Goal: Book appointment/travel/reservation

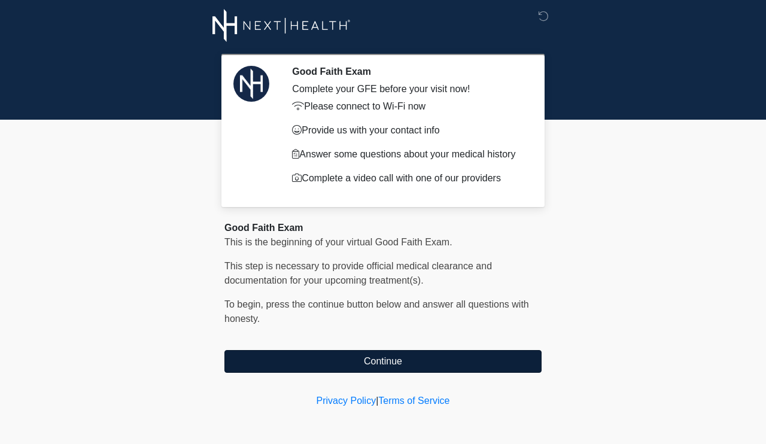
click at [409, 354] on button "Continue" at bounding box center [382, 361] width 317 height 23
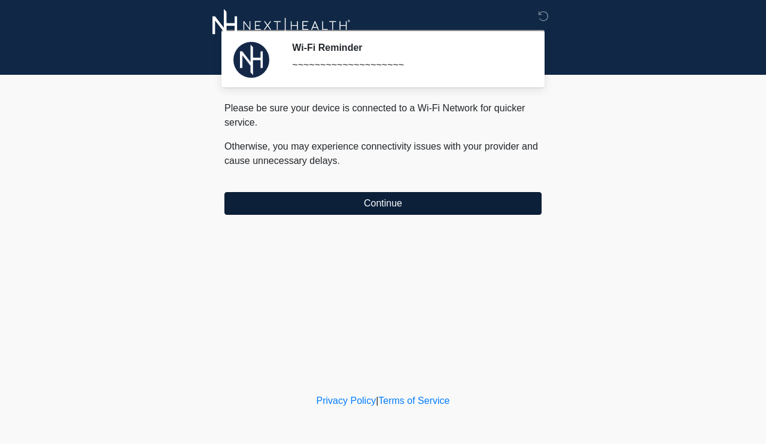
click at [415, 200] on button "Continue" at bounding box center [382, 203] width 317 height 23
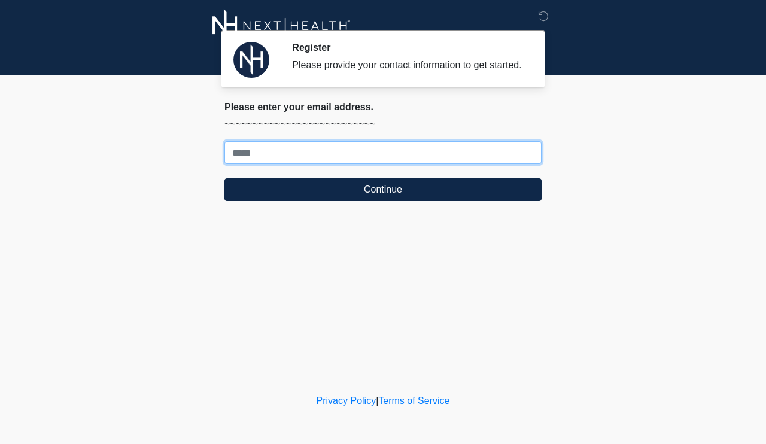
click at [363, 160] on input "Where should we email your treatment plan?" at bounding box center [382, 152] width 317 height 23
type input "**********"
click at [383, 201] on button "Continue" at bounding box center [382, 189] width 317 height 23
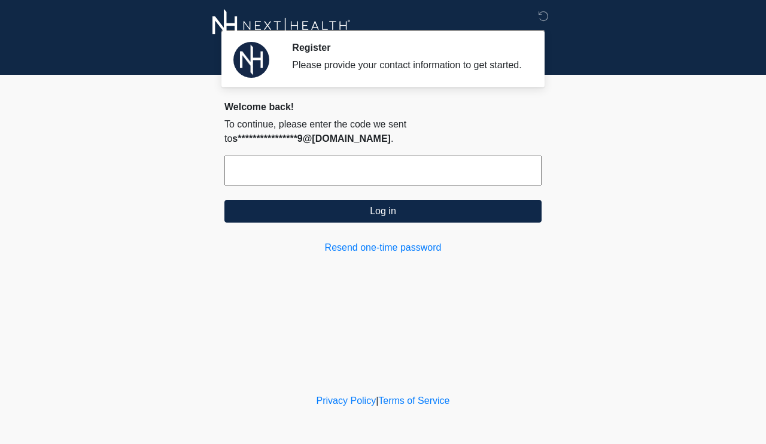
click at [326, 185] on input "text" at bounding box center [382, 171] width 317 height 30
click at [255, 185] on input "text" at bounding box center [382, 171] width 317 height 30
paste input "******"
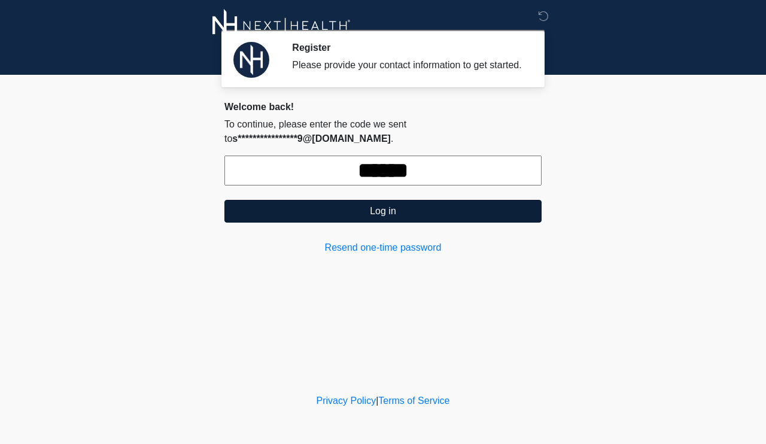
type input "******"
click at [266, 221] on button "Log in" at bounding box center [382, 211] width 317 height 23
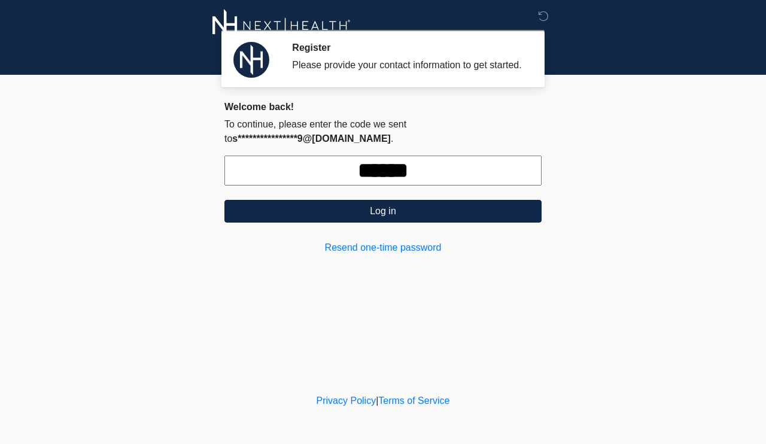
click at [421, 185] on input "******" at bounding box center [382, 171] width 317 height 30
click at [390, 255] on link "Resend one-time password" at bounding box center [382, 248] width 317 height 14
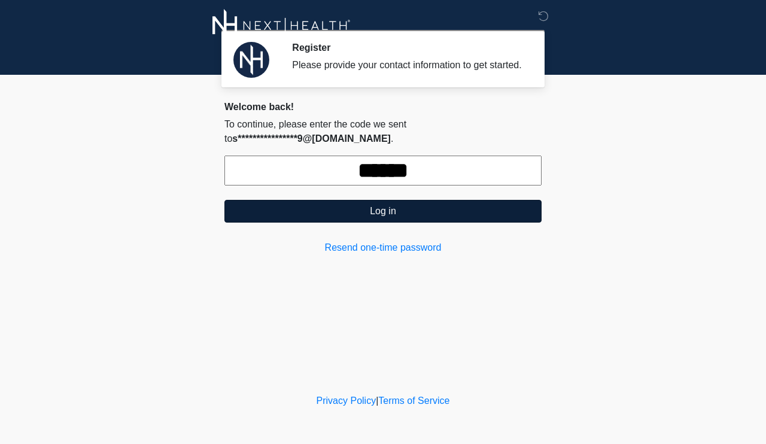
click at [432, 216] on button "Log in" at bounding box center [382, 211] width 317 height 23
click at [268, 218] on button "Log in" at bounding box center [382, 211] width 317 height 23
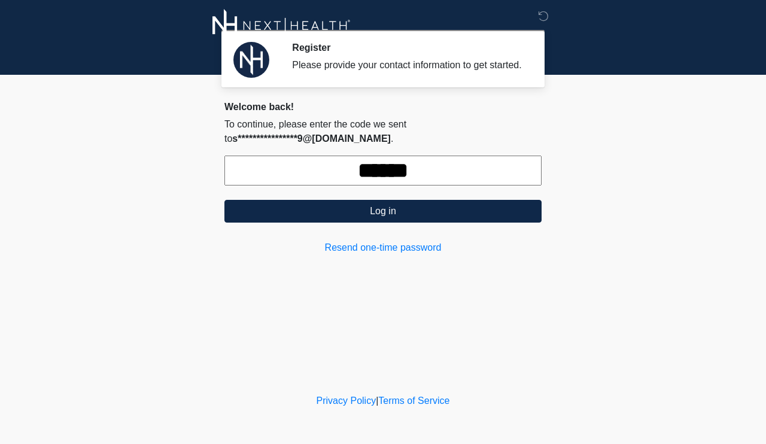
click at [531, 19] on div at bounding box center [373, 25] width 359 height 51
click at [543, 20] on icon at bounding box center [543, 16] width 11 height 11
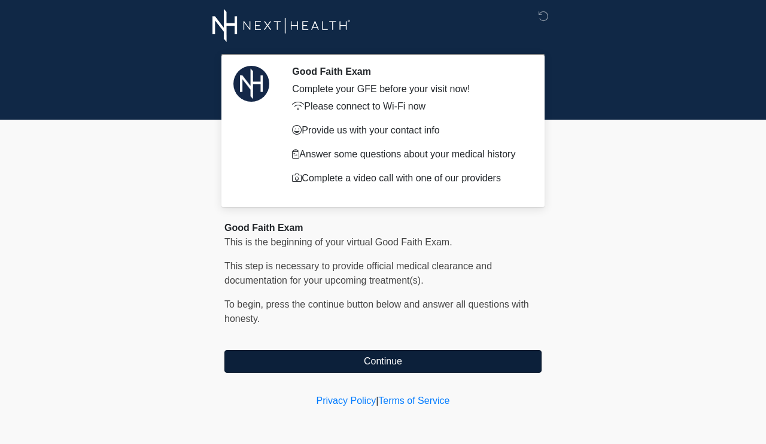
click at [283, 361] on button "Continue" at bounding box center [382, 361] width 317 height 23
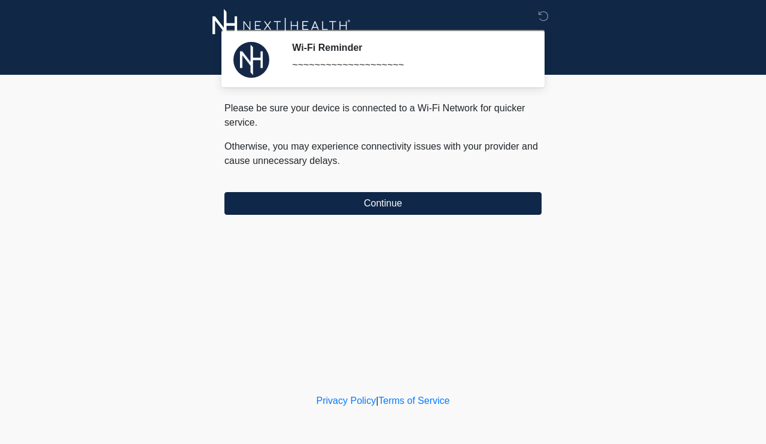
click at [400, 215] on div "Wi-Fi Reminder ~~~~~~~~~~~~~~~~~~~~ Please connect to Wi-Fi now Provide us with…" at bounding box center [382, 195] width 359 height 367
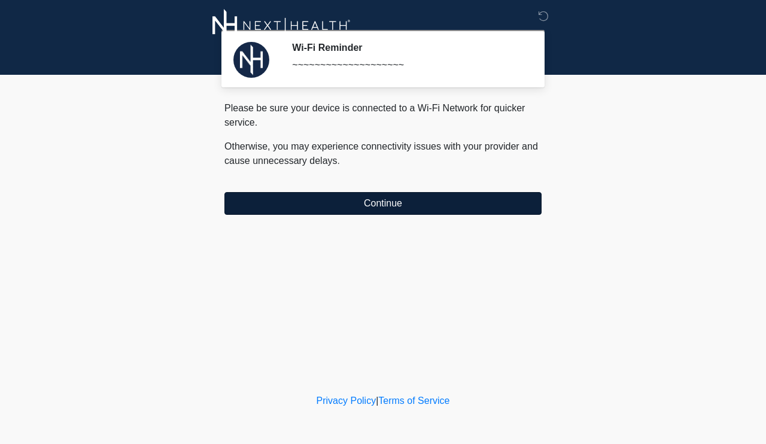
click at [402, 197] on button "Continue" at bounding box center [382, 203] width 317 height 23
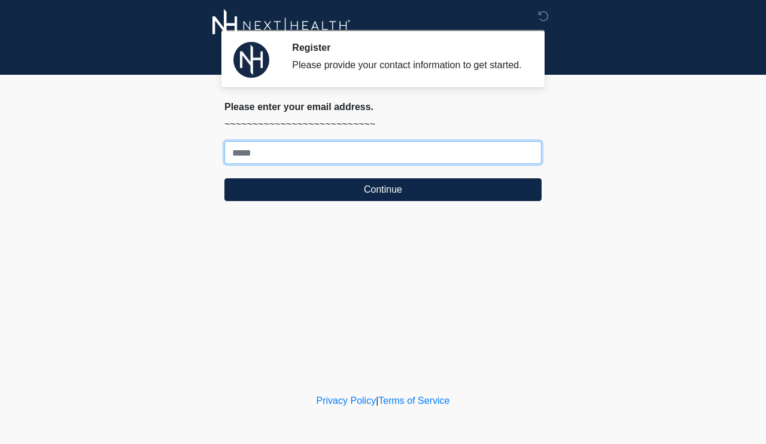
click at [342, 161] on input "Where should we email your treatment plan?" at bounding box center [382, 152] width 317 height 23
type input "**********"
click at [383, 201] on button "Continue" at bounding box center [382, 189] width 317 height 23
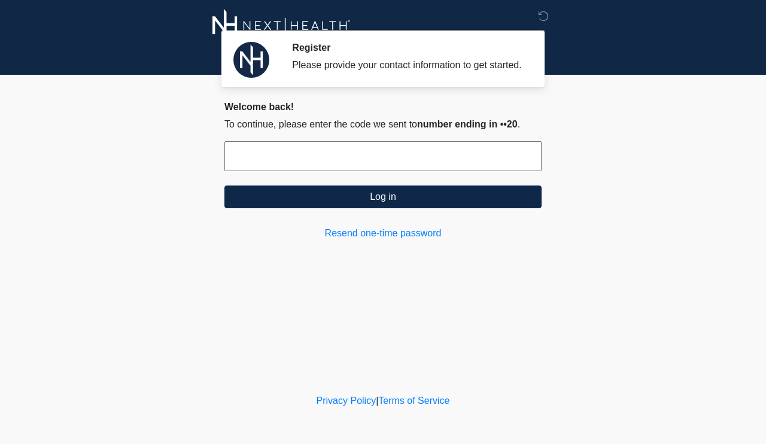
click at [335, 165] on input "text" at bounding box center [382, 156] width 317 height 30
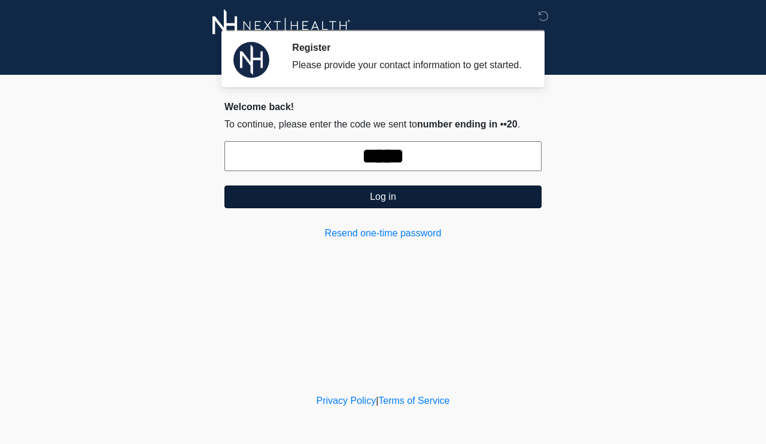
type input "******"
click at [311, 205] on button "Log in" at bounding box center [382, 196] width 317 height 23
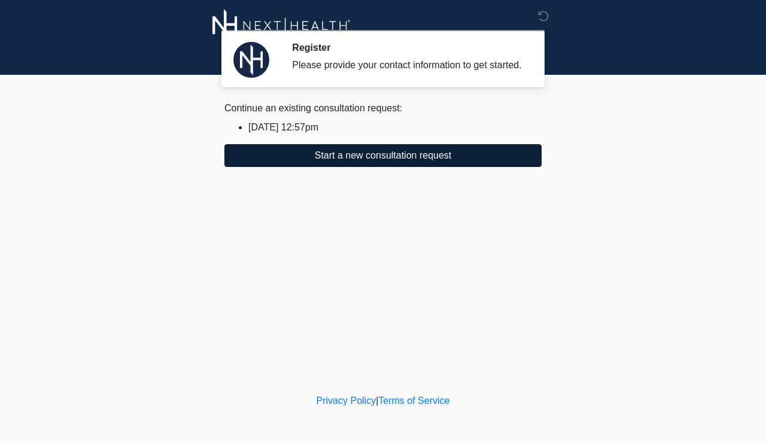
click at [346, 167] on button "Start a new consultation request" at bounding box center [382, 155] width 317 height 23
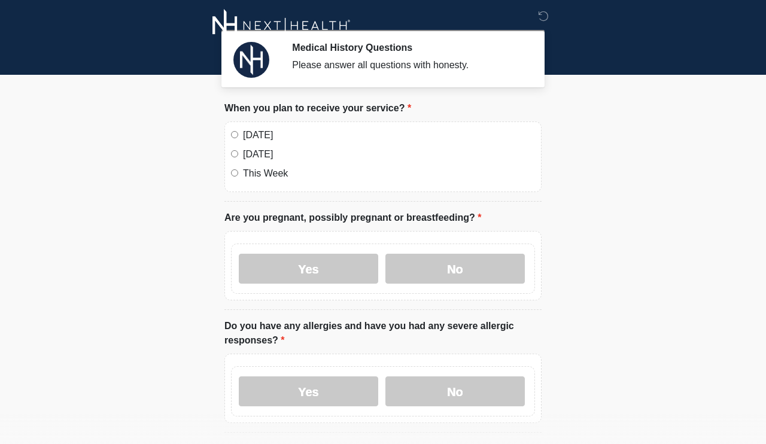
click at [241, 136] on div "Today" at bounding box center [383, 135] width 304 height 14
click at [479, 273] on label "No" at bounding box center [454, 269] width 139 height 30
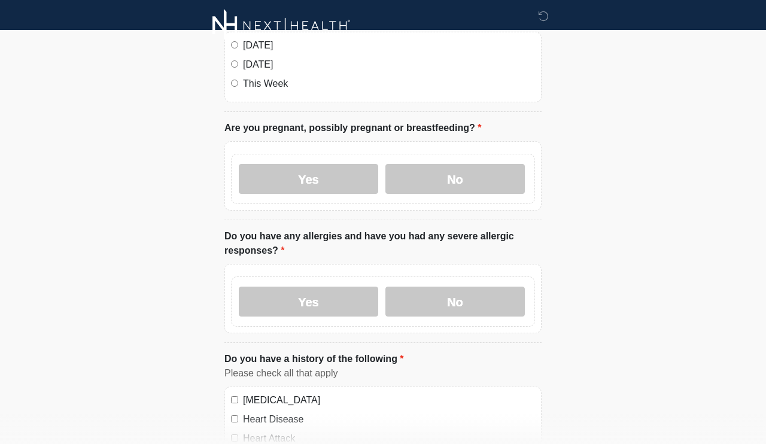
scroll to position [91, 0]
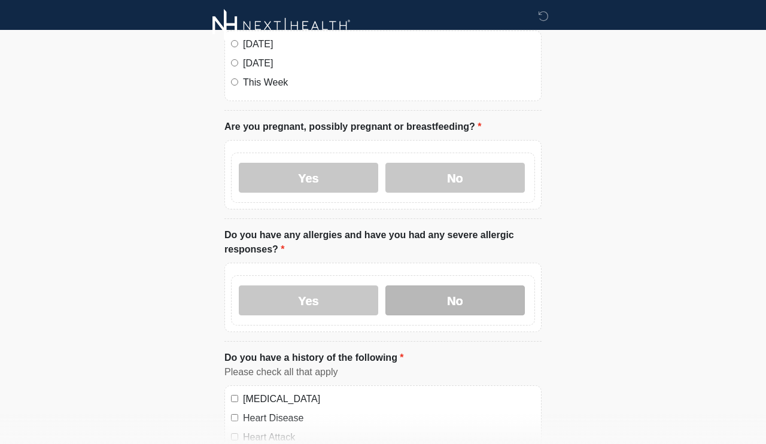
click at [476, 297] on label "No" at bounding box center [454, 300] width 139 height 30
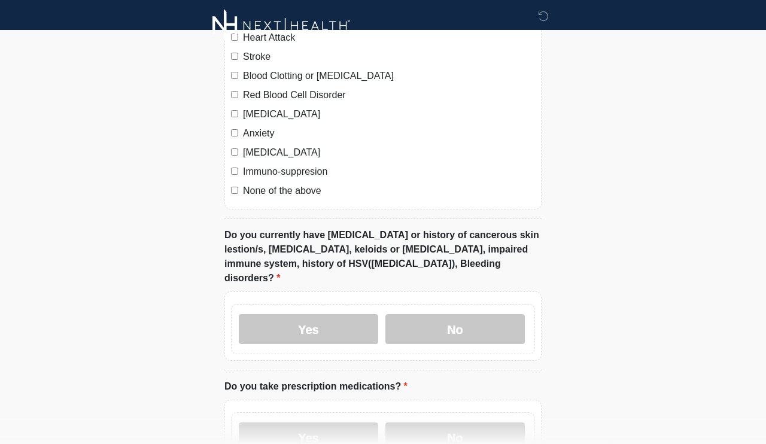
scroll to position [491, 0]
click at [468, 314] on label "No" at bounding box center [454, 329] width 139 height 30
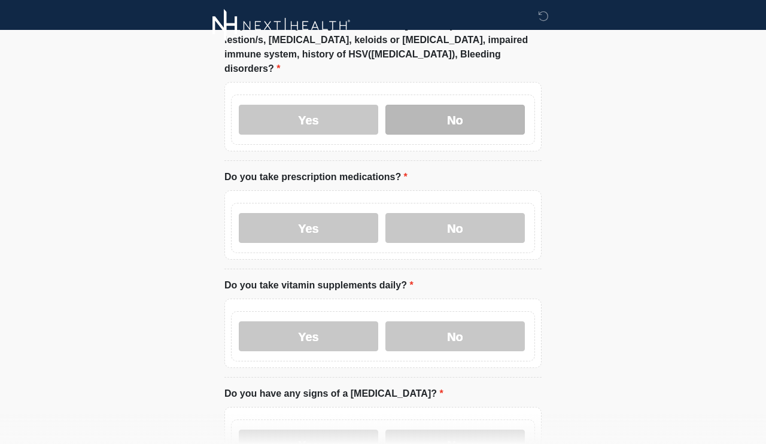
scroll to position [701, 0]
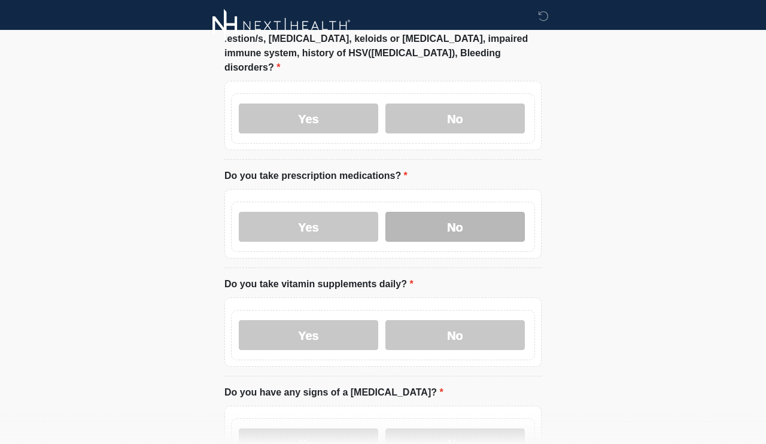
click at [482, 216] on label "No" at bounding box center [454, 227] width 139 height 30
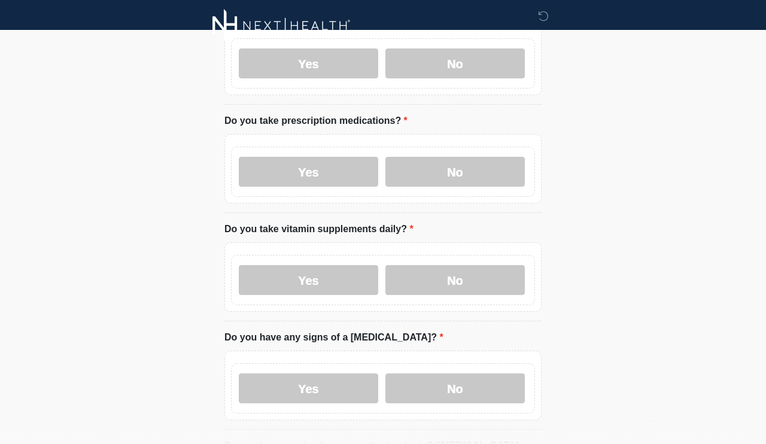
scroll to position [759, 0]
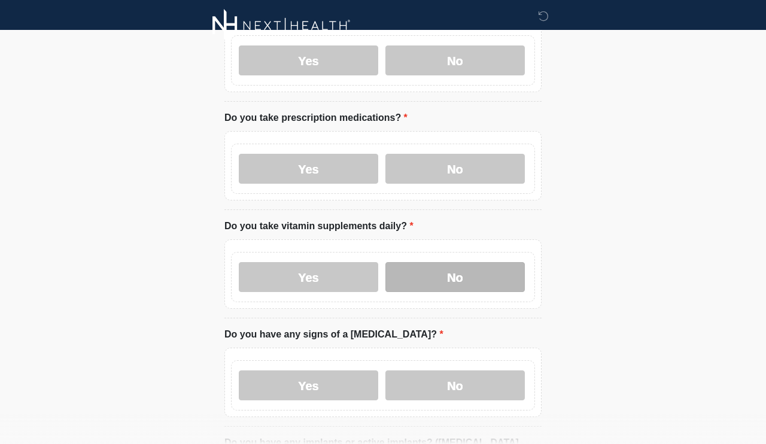
click at [419, 262] on label "No" at bounding box center [454, 277] width 139 height 30
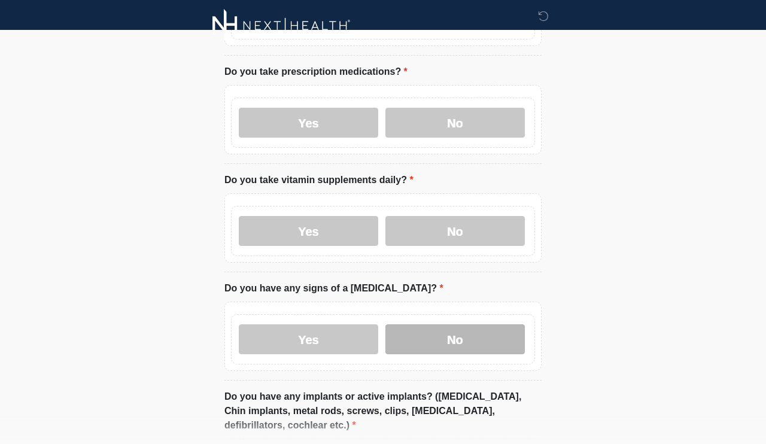
click at [419, 324] on label "No" at bounding box center [454, 339] width 139 height 30
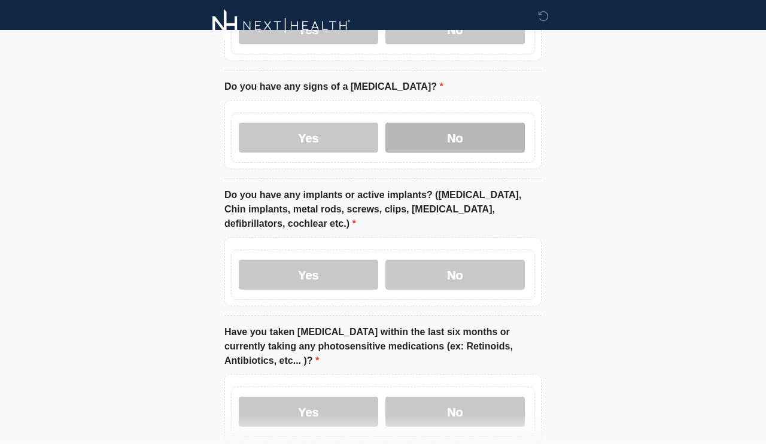
scroll to position [1014, 0]
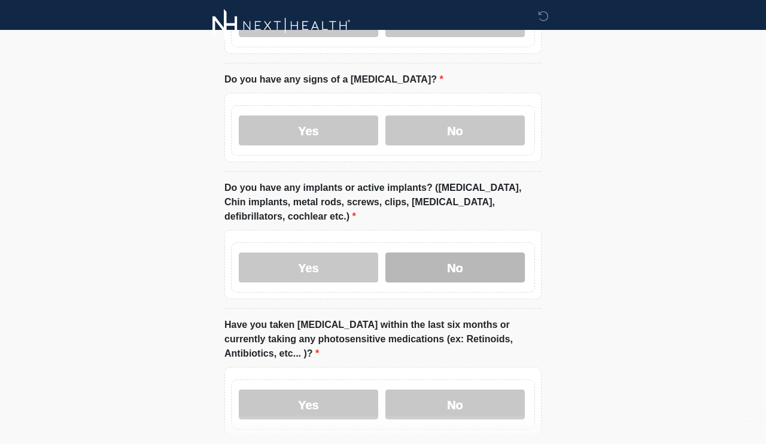
click at [440, 253] on label "No" at bounding box center [454, 268] width 139 height 30
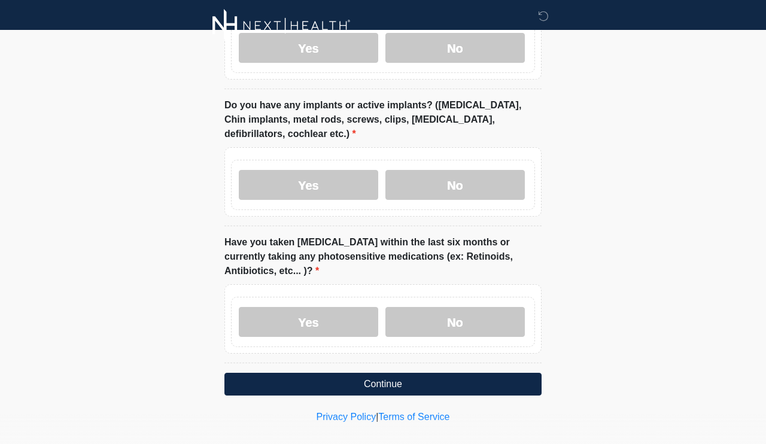
scroll to position [1096, 0]
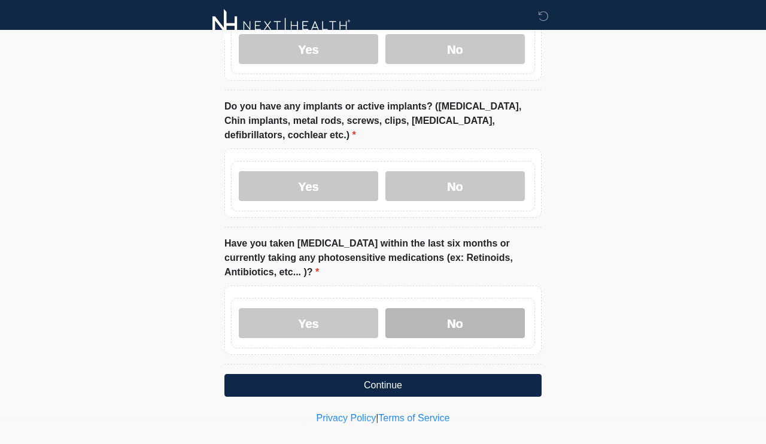
click at [438, 308] on label "No" at bounding box center [454, 323] width 139 height 30
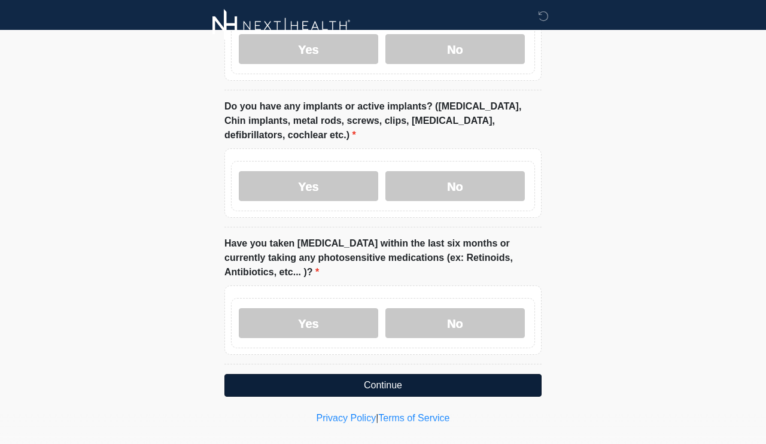
click at [434, 374] on button "Continue" at bounding box center [382, 385] width 317 height 23
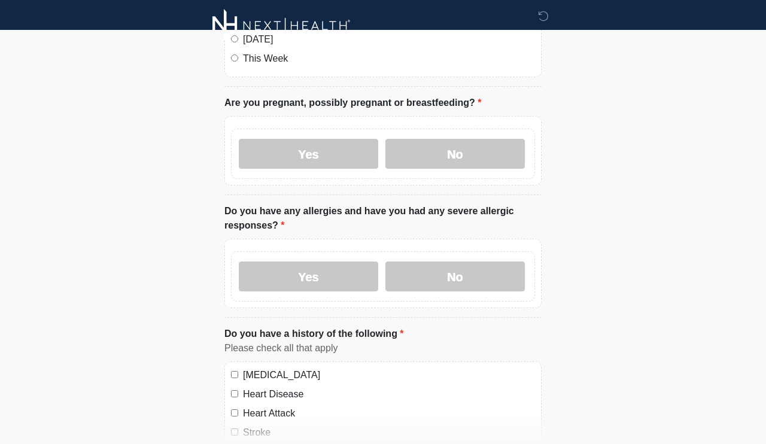
scroll to position [0, 0]
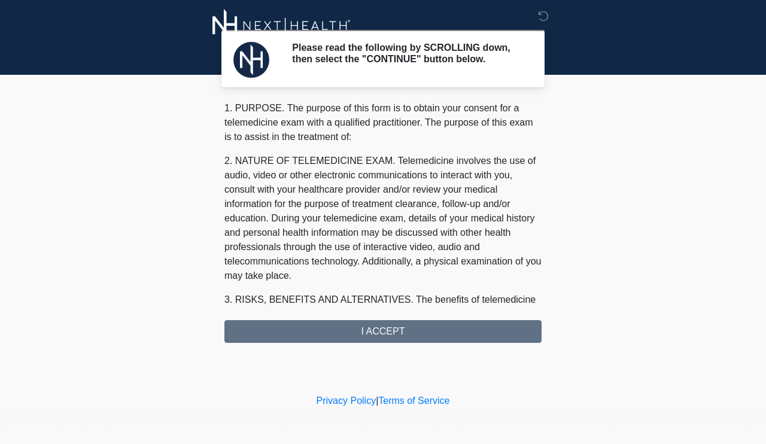
click at [367, 338] on div "1. PURPOSE. The purpose of this form is to obtain your consent for a telemedici…" at bounding box center [382, 222] width 317 height 242
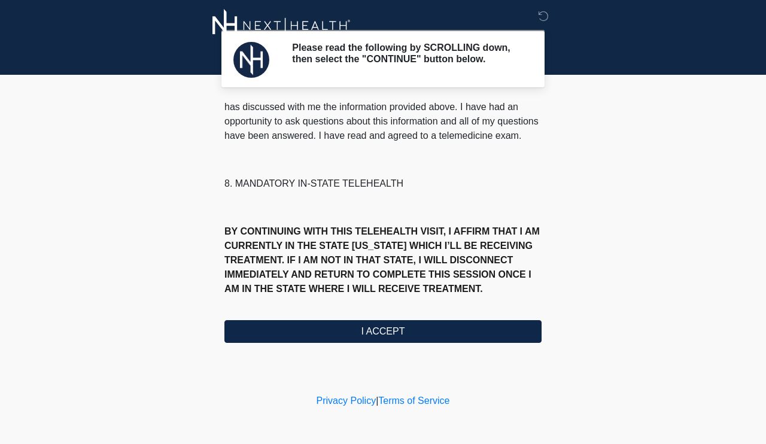
scroll to position [561, 0]
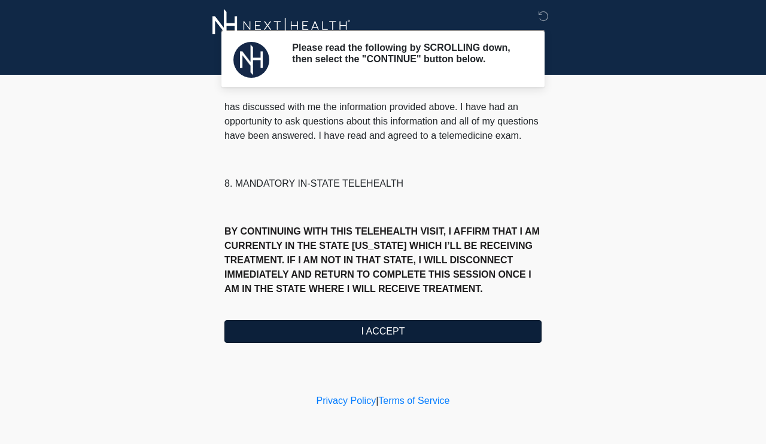
click at [354, 343] on button "I ACCEPT" at bounding box center [382, 331] width 317 height 23
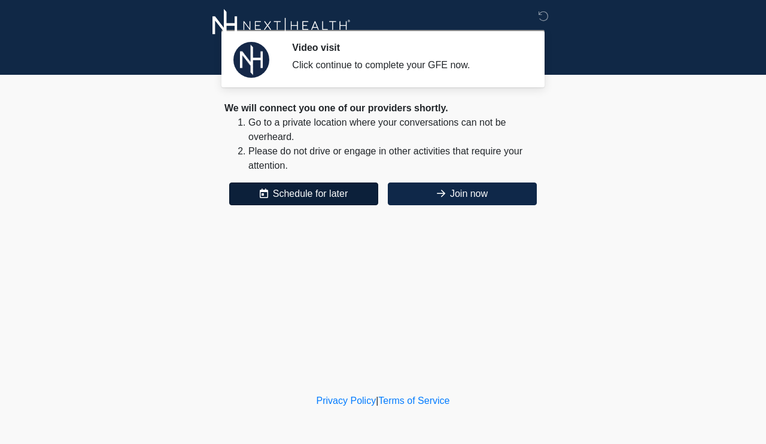
click at [339, 194] on button "Schedule for later" at bounding box center [303, 193] width 149 height 23
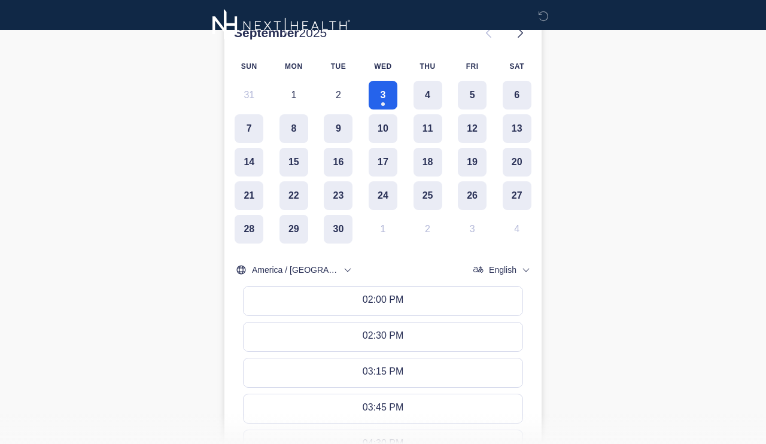
scroll to position [230, 0]
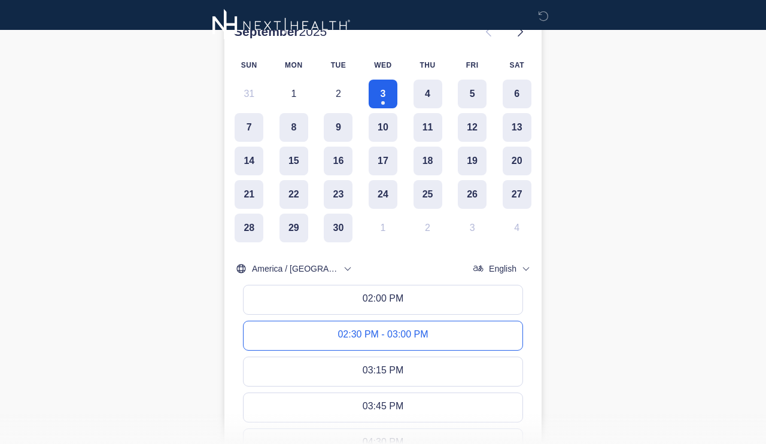
click at [394, 344] on button "02:30 PM - 03:00 PM" at bounding box center [383, 335] width 279 height 29
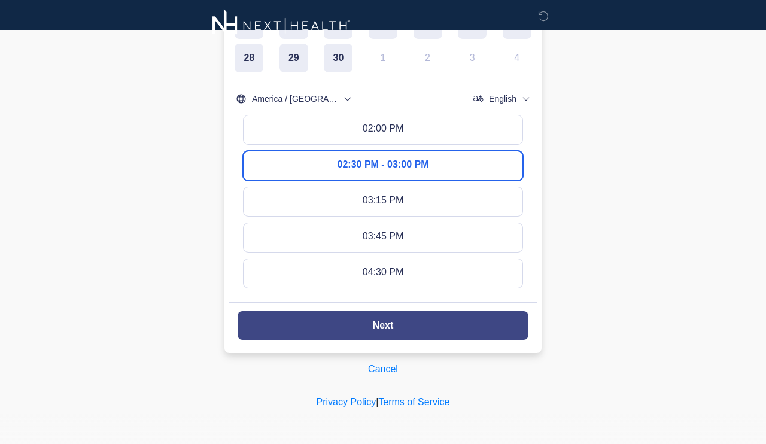
scroll to position [399, 0]
click at [401, 318] on button "Next" at bounding box center [383, 326] width 291 height 29
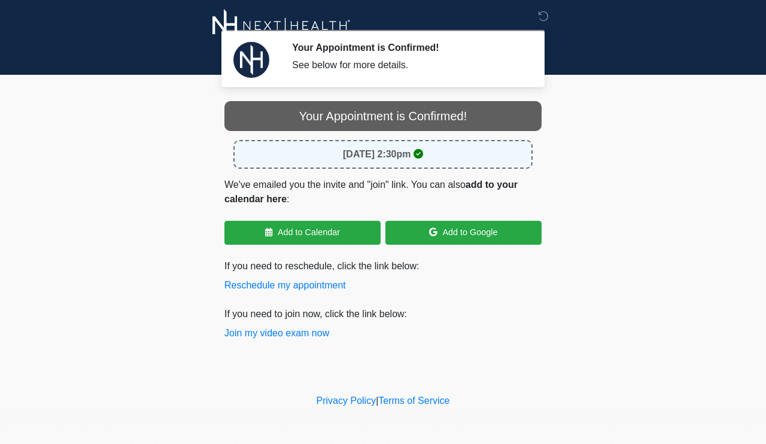
click at [376, 185] on p "We've emailed you the invite and "join" link. You can also add to your calendar…" at bounding box center [382, 192] width 317 height 29
click at [287, 335] on button "Join my video exam now" at bounding box center [276, 333] width 105 height 14
